Goal: Transaction & Acquisition: Purchase product/service

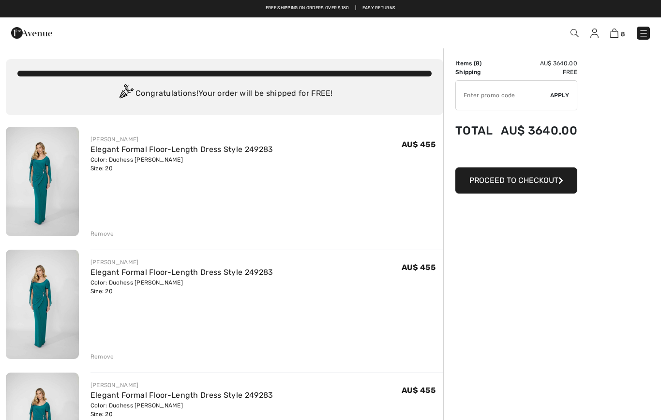
click at [100, 236] on div "Remove" at bounding box center [103, 234] width 24 height 9
click at [95, 238] on div "Remove" at bounding box center [103, 234] width 24 height 9
click at [101, 235] on div "Remove" at bounding box center [103, 234] width 24 height 9
click at [95, 237] on div "Remove" at bounding box center [103, 234] width 24 height 9
click at [98, 237] on div "Remove" at bounding box center [103, 234] width 24 height 9
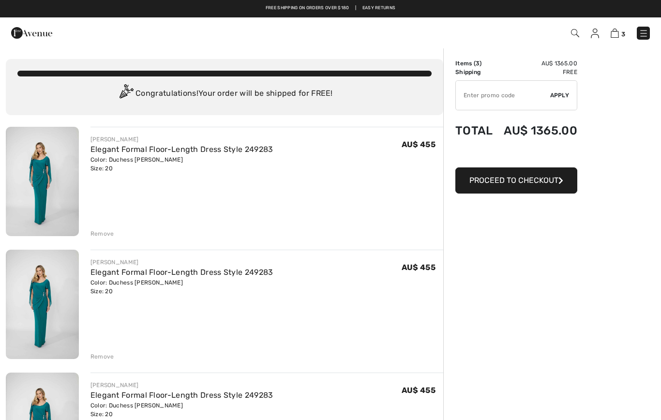
click at [100, 237] on div "Remove" at bounding box center [103, 234] width 24 height 9
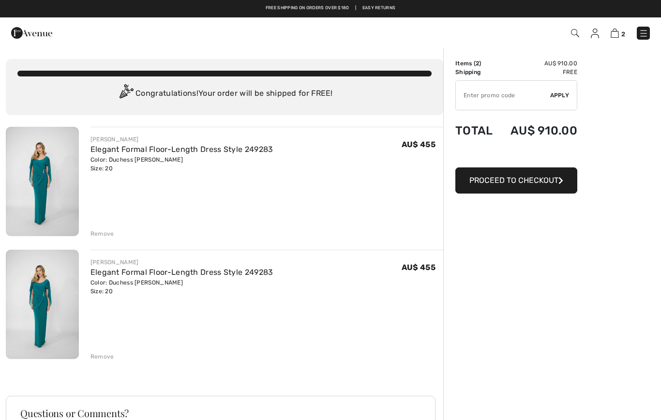
click at [98, 236] on div "Remove" at bounding box center [103, 234] width 24 height 9
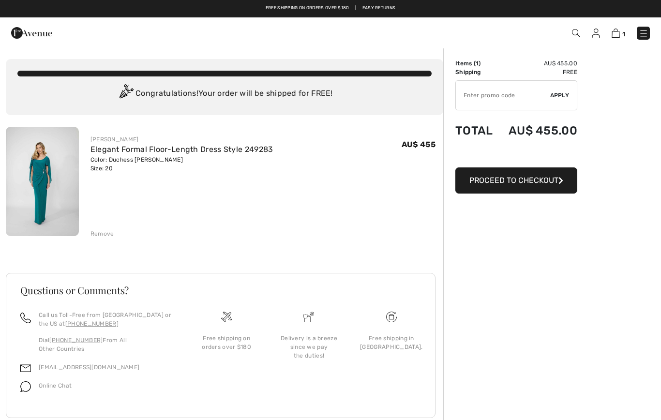
click at [509, 184] on span "Proceed to Checkout" at bounding box center [514, 180] width 89 height 9
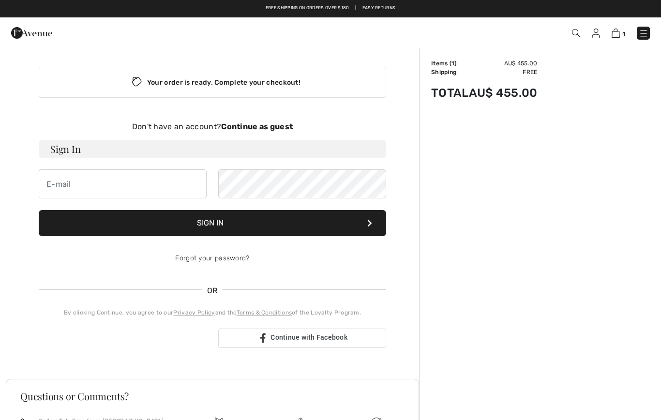
click at [264, 127] on strong "Continue as guest" at bounding box center [257, 126] width 72 height 9
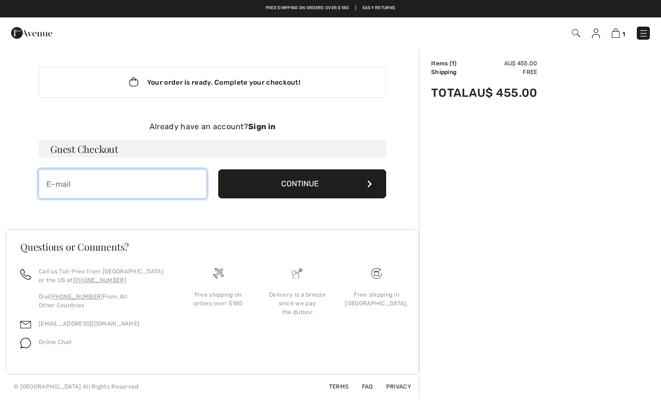
click at [55, 186] on input "email" at bounding box center [123, 183] width 168 height 29
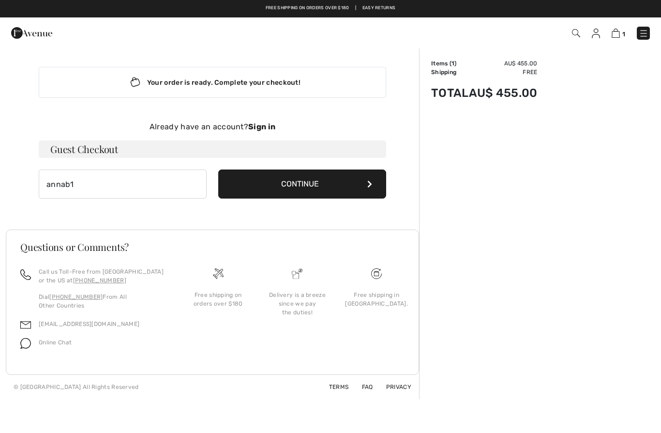
click at [530, 420] on div "Your order is ready. Complete your checkout! Don't have an account? Continue as…" at bounding box center [330, 250] width 661 height 406
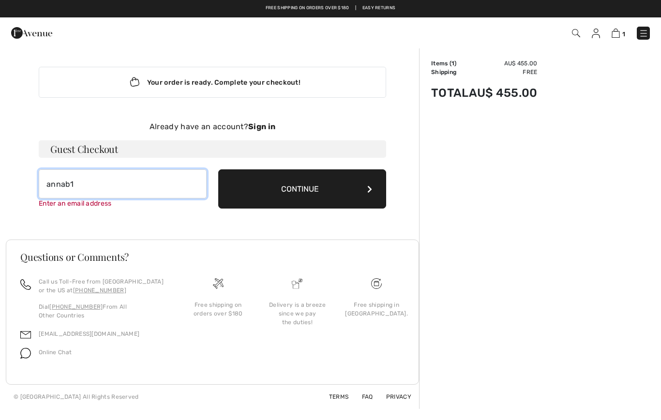
click at [83, 192] on input "annab1" at bounding box center [123, 183] width 168 height 29
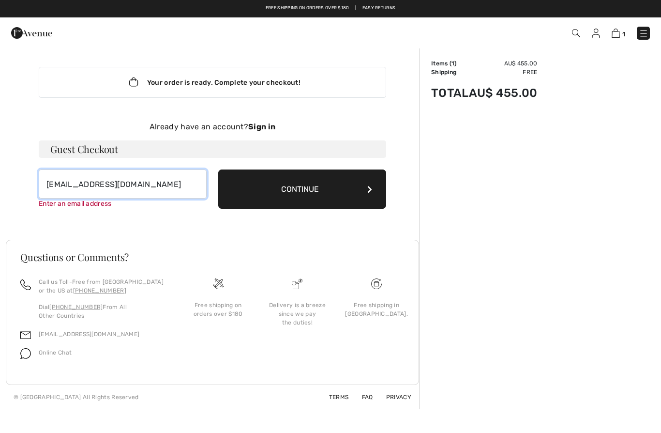
type input "annab1962@gmail.com"
click at [293, 192] on button "Continue" at bounding box center [302, 188] width 168 height 39
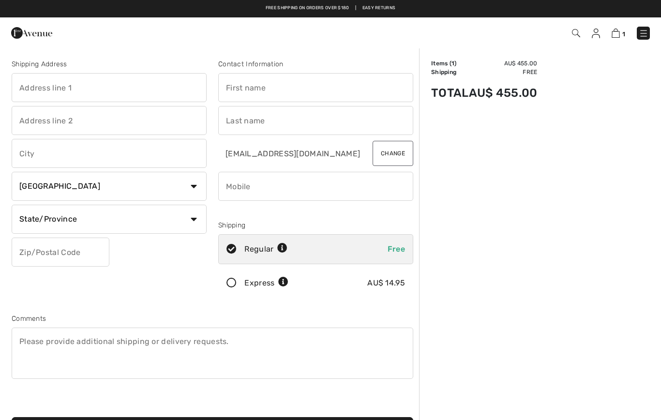
click at [43, 88] on input "text" at bounding box center [109, 87] width 195 height 29
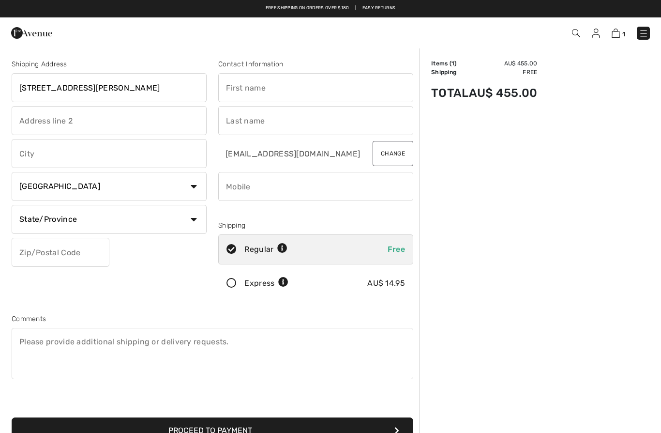
type input "[STREET_ADDRESS][PERSON_NAME]"
click at [29, 158] on input "text" at bounding box center [109, 153] width 195 height 29
type input "Grange"
click at [37, 194] on select "Country Canada United States Afghanistan Aland Islands Albania Algeria American…" at bounding box center [109, 186] width 195 height 29
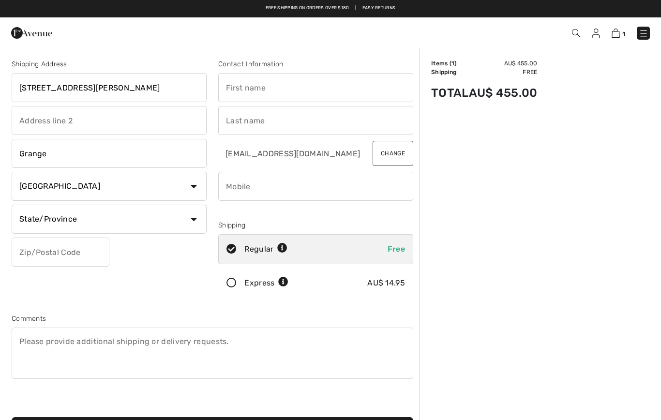
select select "AU"
click at [32, 223] on input "text" at bounding box center [109, 219] width 195 height 29
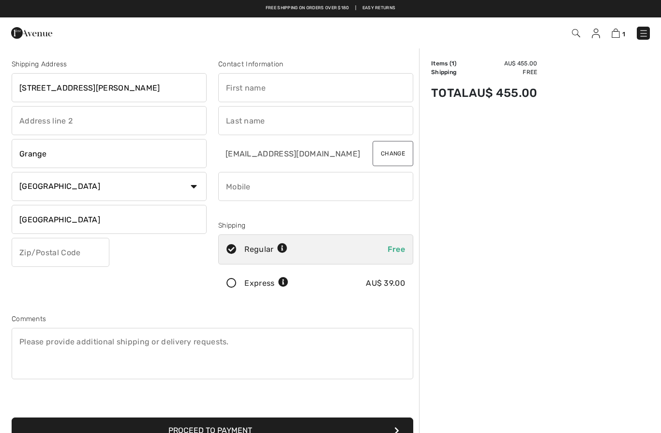
type input "[GEOGRAPHIC_DATA]"
click at [47, 255] on input "text" at bounding box center [61, 252] width 98 height 29
type input "5022"
click at [246, 82] on input "text" at bounding box center [315, 87] width 195 height 29
type input "Anna"
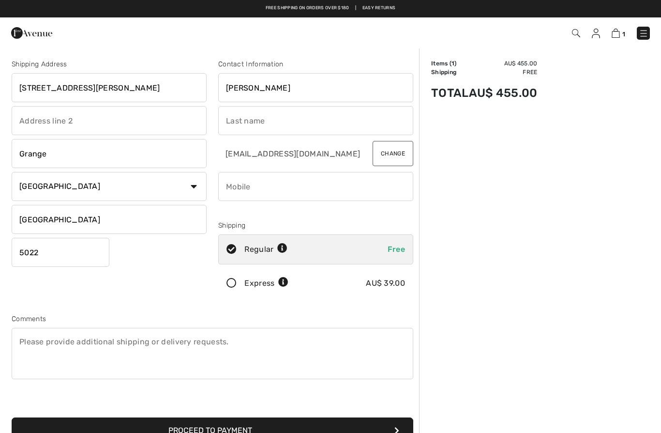
click at [268, 120] on input "text" at bounding box center [315, 120] width 195 height 29
type input "Bonini"
click at [249, 192] on input "phone" at bounding box center [315, 186] width 195 height 29
type input "="
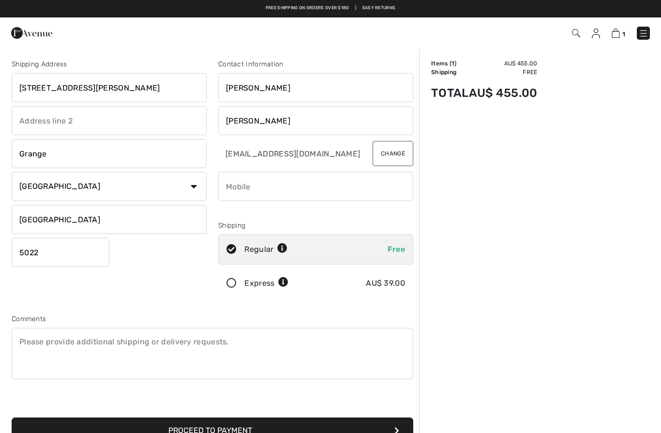
type input "="
type input "+"
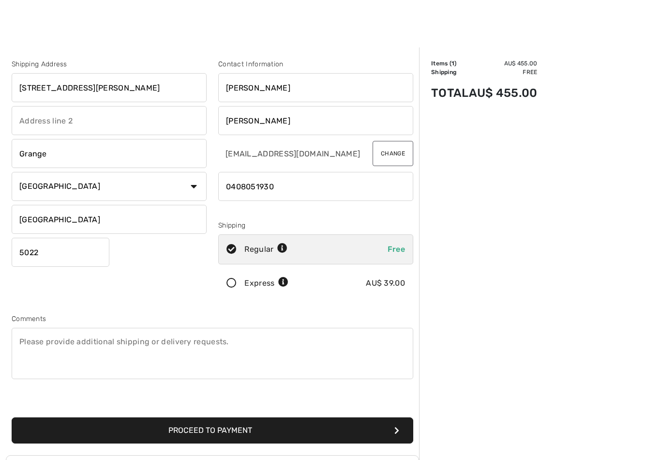
scroll to position [8, 0]
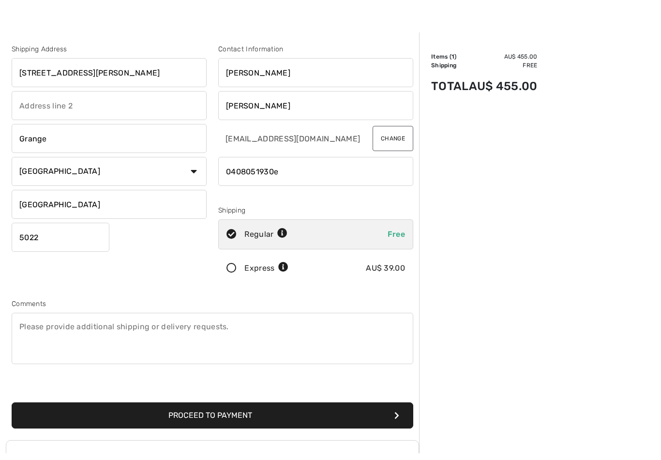
type input "0408051930"
click at [66, 335] on textarea at bounding box center [213, 345] width 402 height 51
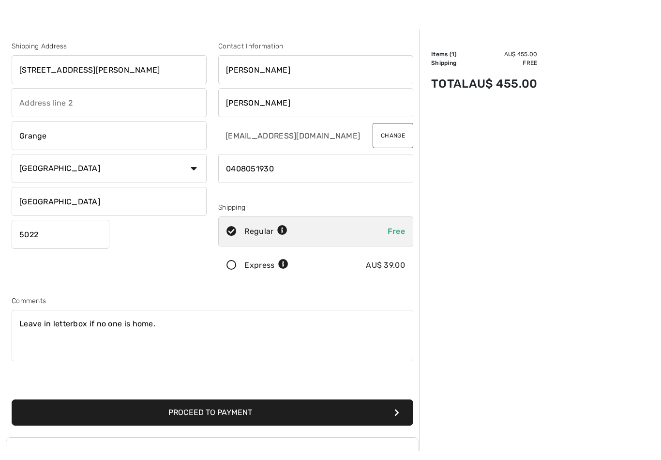
type textarea "Leave in letterbox if no one is home."
click at [216, 415] on button "Proceed to Payment" at bounding box center [213, 422] width 402 height 26
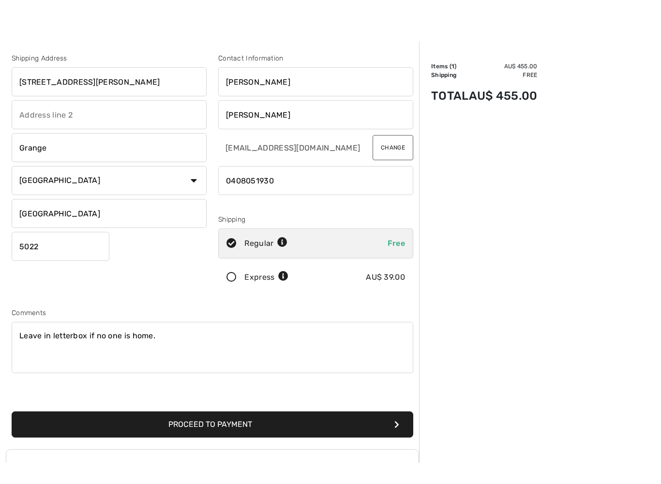
scroll to position [18, 0]
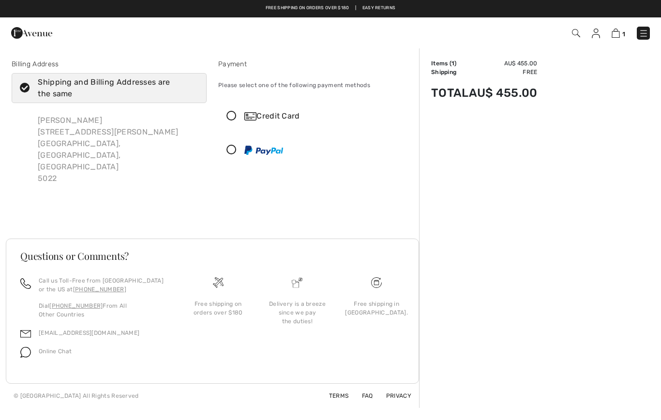
click at [240, 154] on icon at bounding box center [232, 150] width 26 height 10
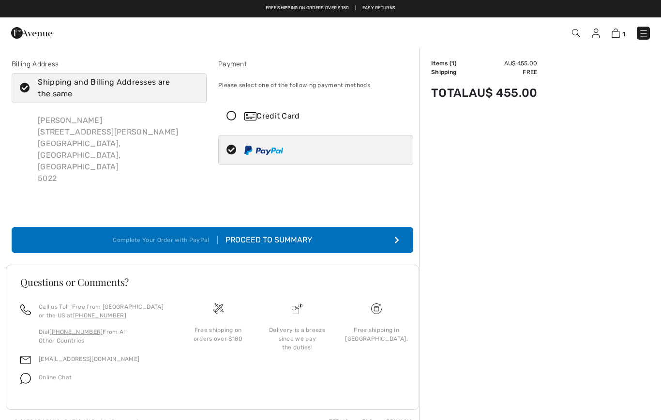
click at [286, 234] on div "Proceed to Summary" at bounding box center [265, 240] width 94 height 12
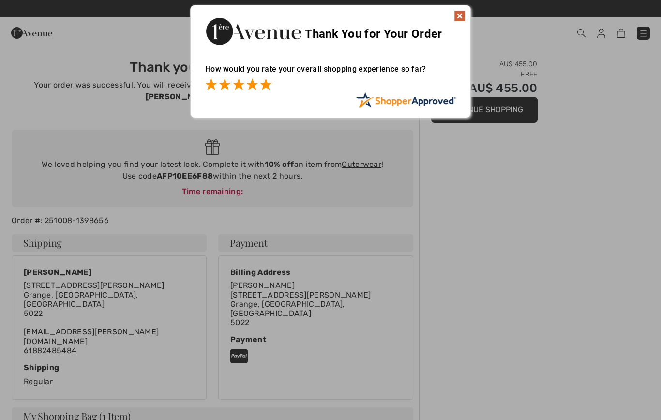
click at [270, 86] on span at bounding box center [266, 84] width 12 height 12
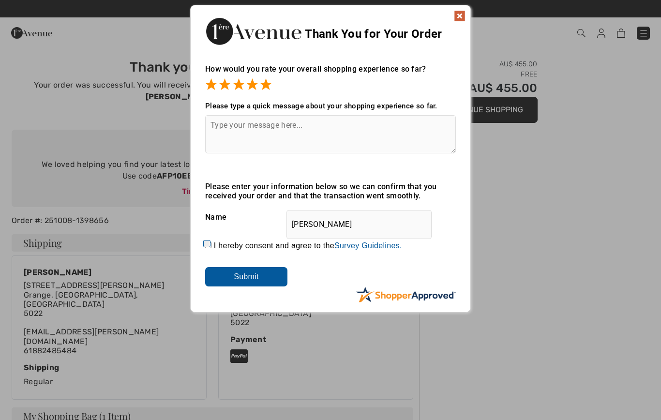
click at [231, 129] on textarea at bounding box center [330, 134] width 251 height 38
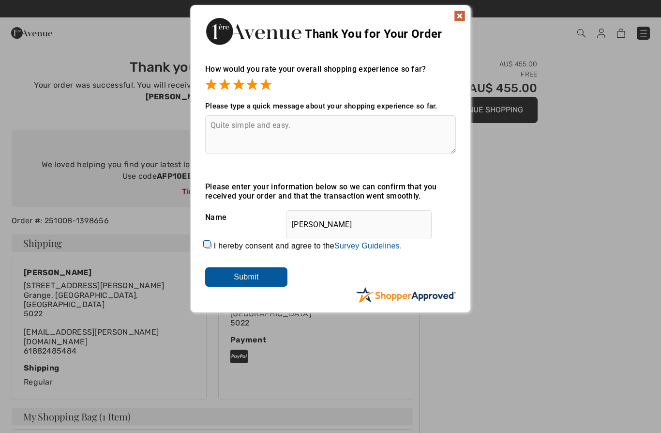
type textarea "Quite simple and easy."
click at [254, 282] on input "Submit" at bounding box center [246, 276] width 82 height 19
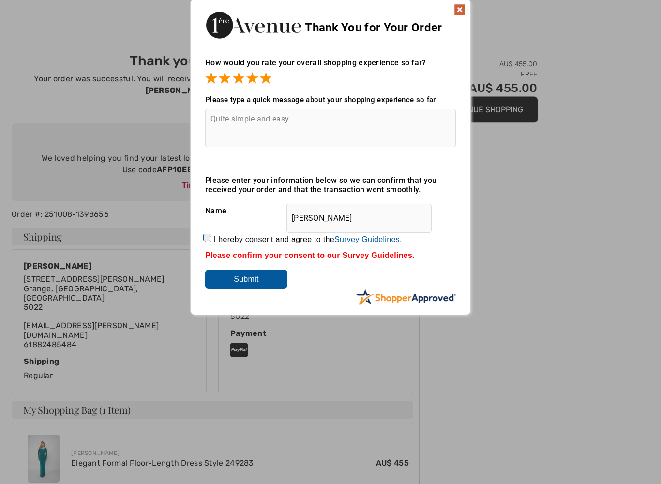
scroll to position [6, 0]
click at [460, 7] on img at bounding box center [460, 10] width 12 height 12
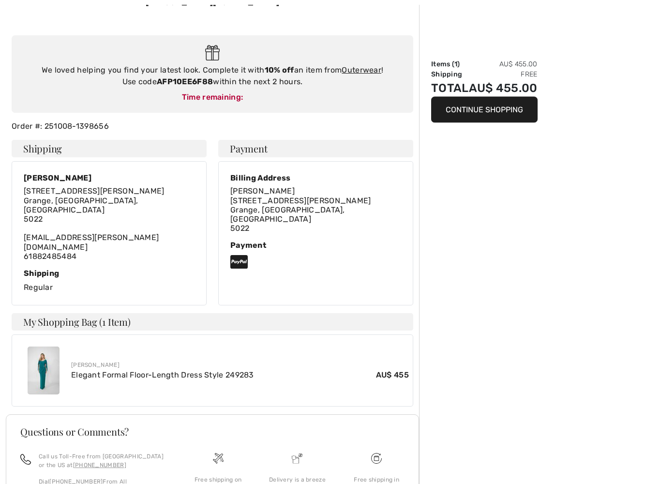
scroll to position [94, 0]
click at [146, 370] on link "Elegant Formal Floor-Length Dress Style 249283" at bounding box center [162, 374] width 183 height 9
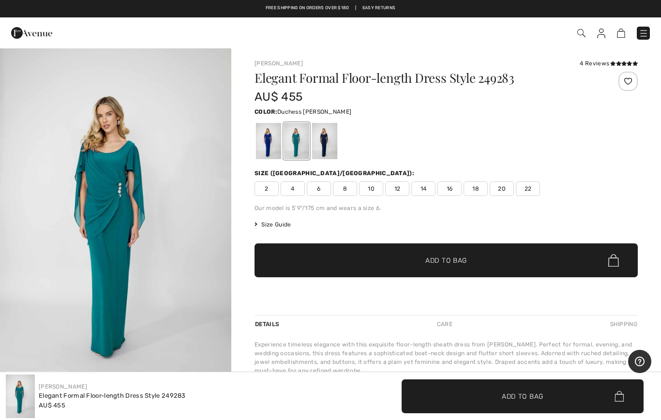
click at [505, 194] on span "20" at bounding box center [502, 189] width 24 height 15
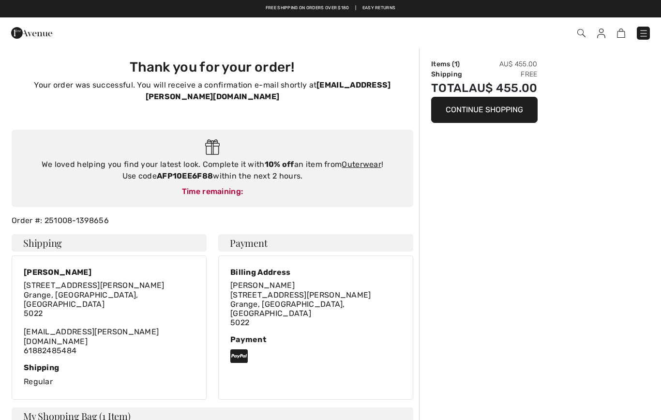
scroll to position [122, 0]
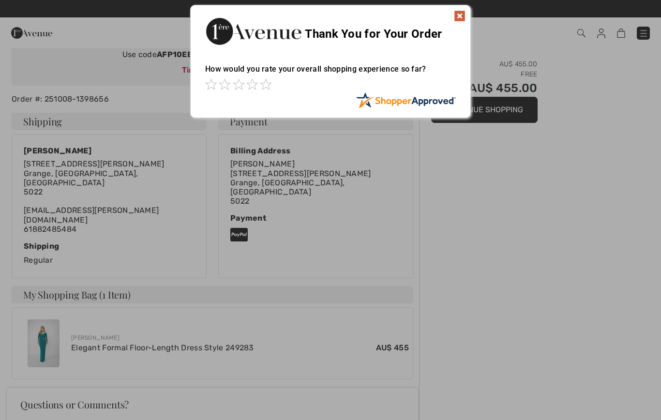
click at [459, 13] on img at bounding box center [460, 16] width 12 height 12
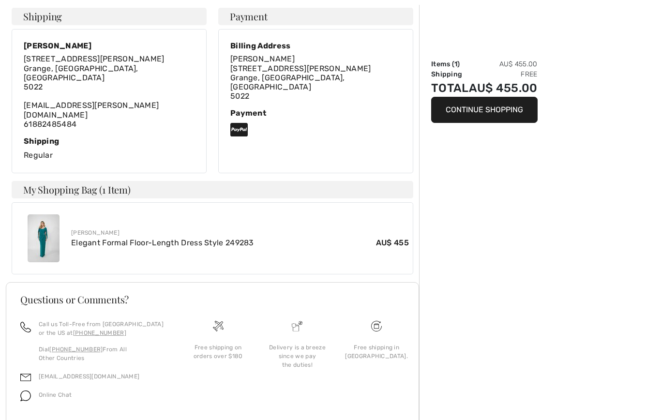
scroll to position [227, 0]
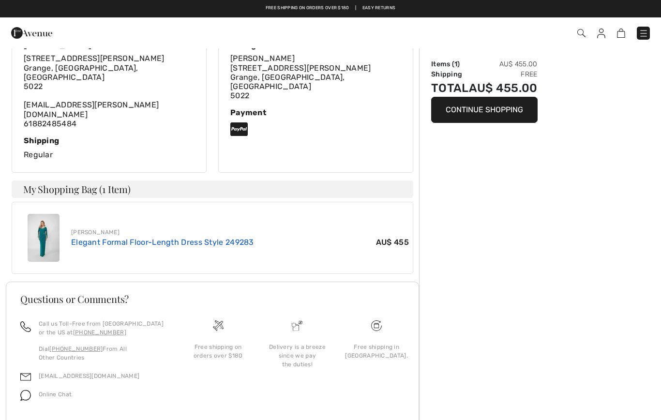
click at [222, 238] on link "Elegant Formal Floor-Length Dress Style 249283" at bounding box center [162, 242] width 183 height 9
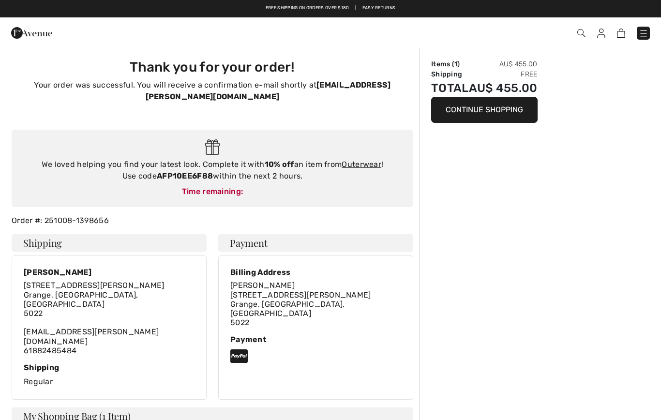
scroll to position [227, 0]
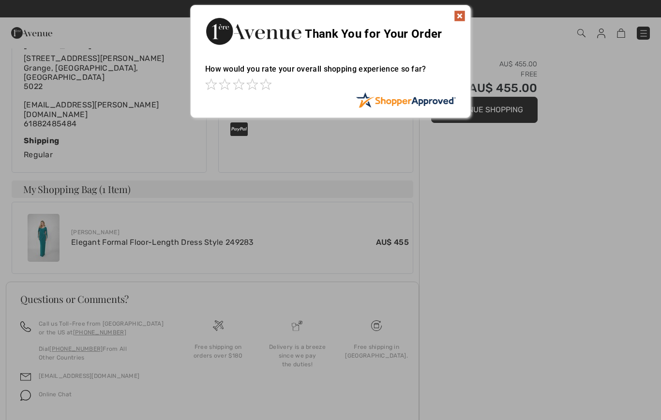
click at [461, 14] on img at bounding box center [460, 16] width 12 height 12
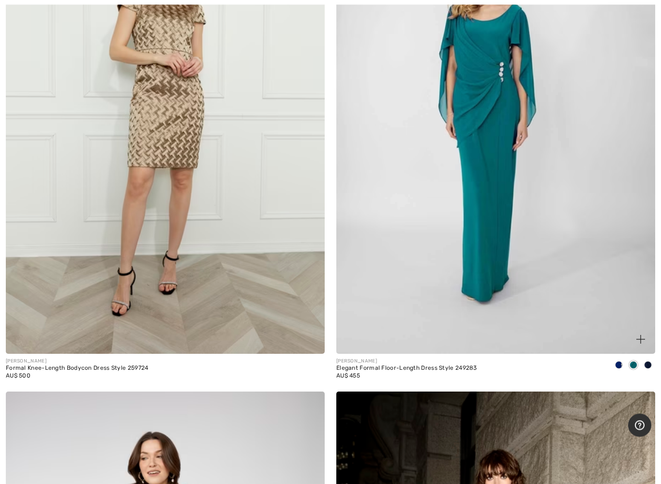
scroll to position [5008, 0]
click at [570, 249] on img at bounding box center [496, 114] width 319 height 479
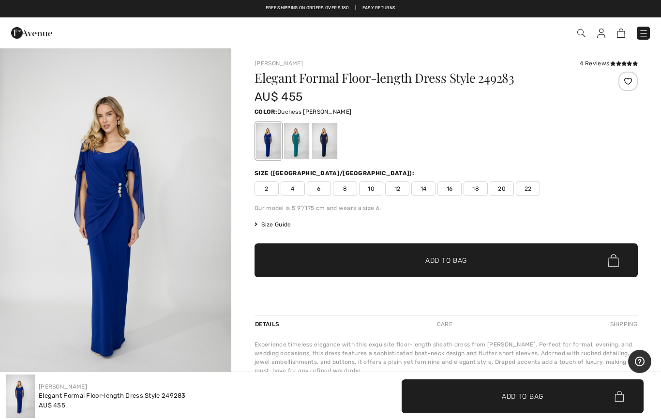
click at [290, 150] on div at bounding box center [296, 141] width 25 height 36
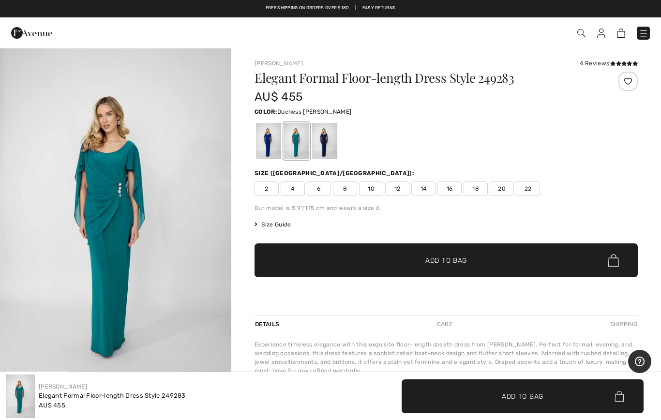
click at [503, 195] on span "20" at bounding box center [502, 189] width 24 height 15
